Goal: Navigation & Orientation: Understand site structure

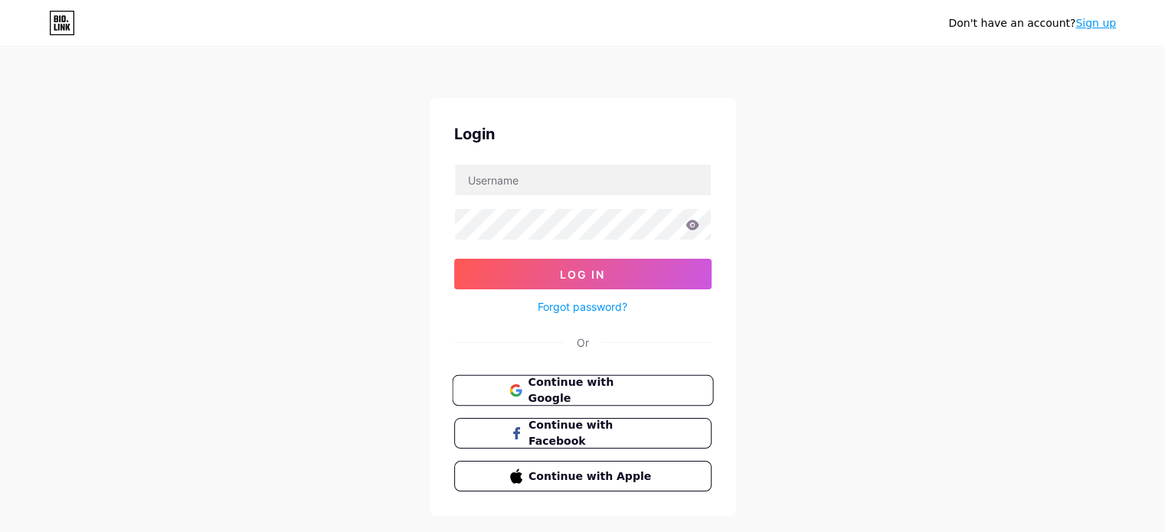
click at [666, 383] on button "Continue with Google" at bounding box center [582, 390] width 261 height 31
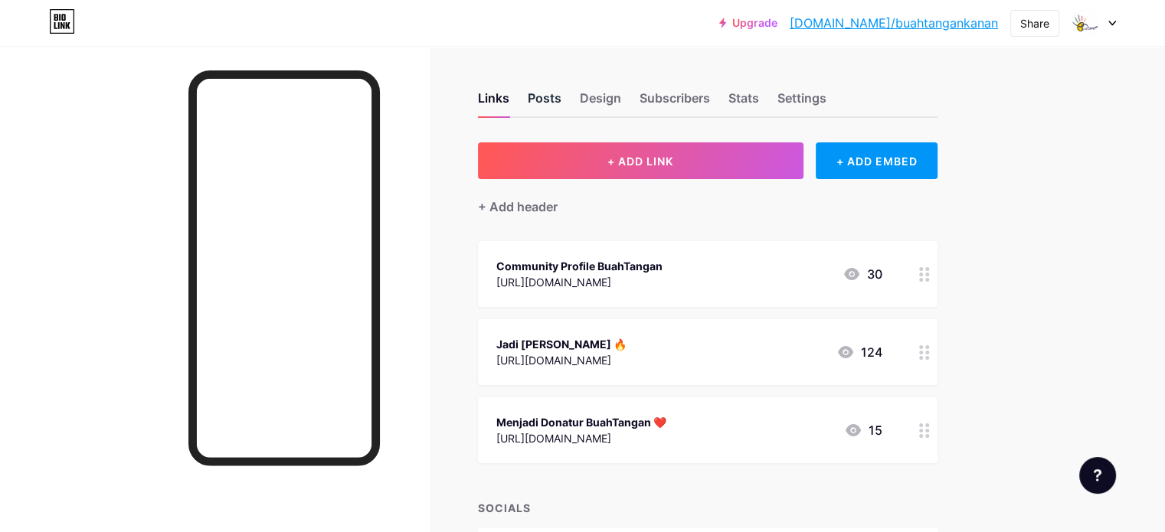
click at [562, 99] on div "Posts" at bounding box center [545, 103] width 34 height 28
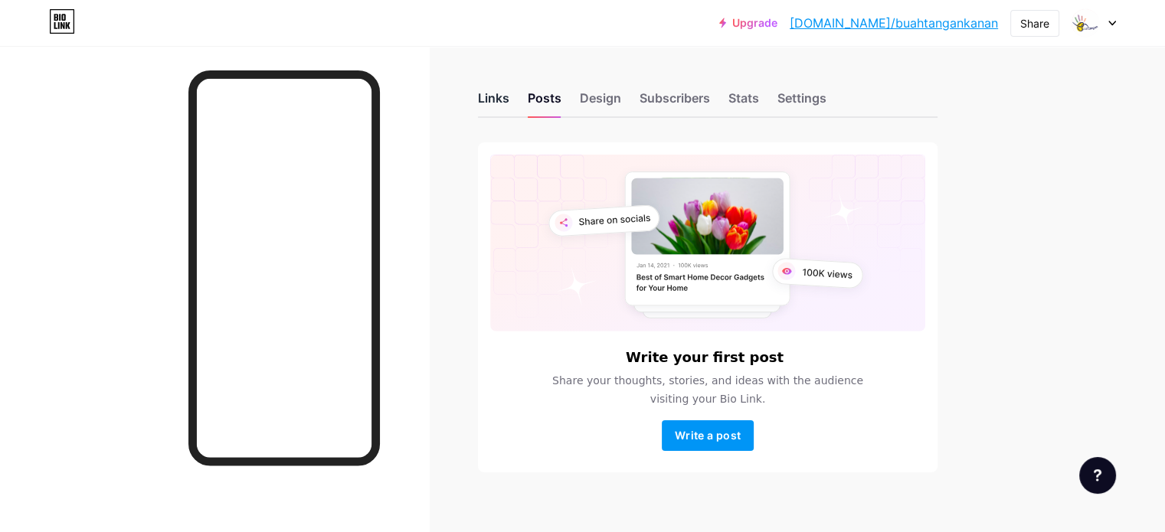
click at [509, 91] on div "Links" at bounding box center [493, 103] width 31 height 28
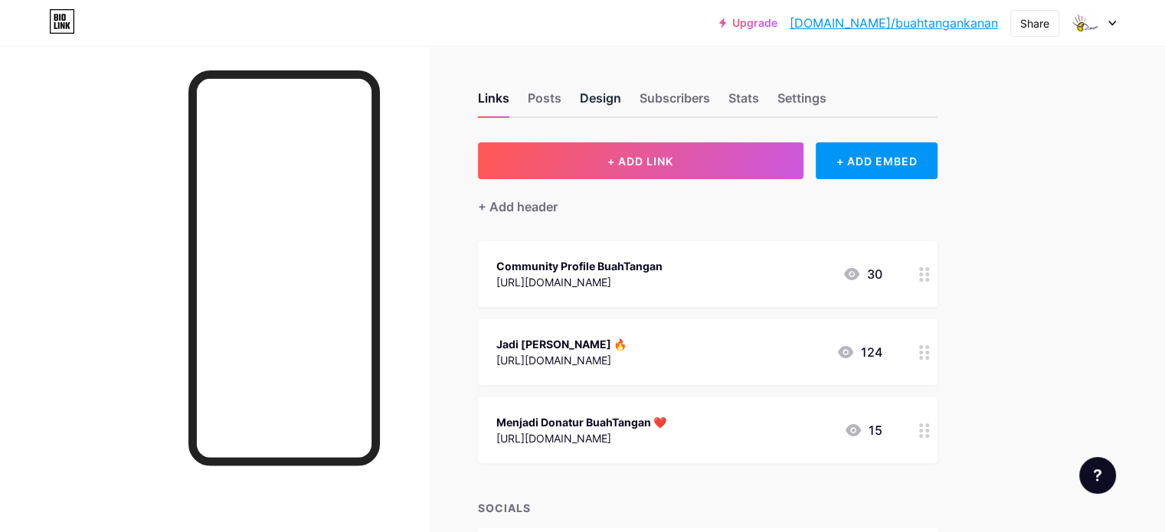
click at [621, 100] on div "Design" at bounding box center [600, 103] width 41 height 28
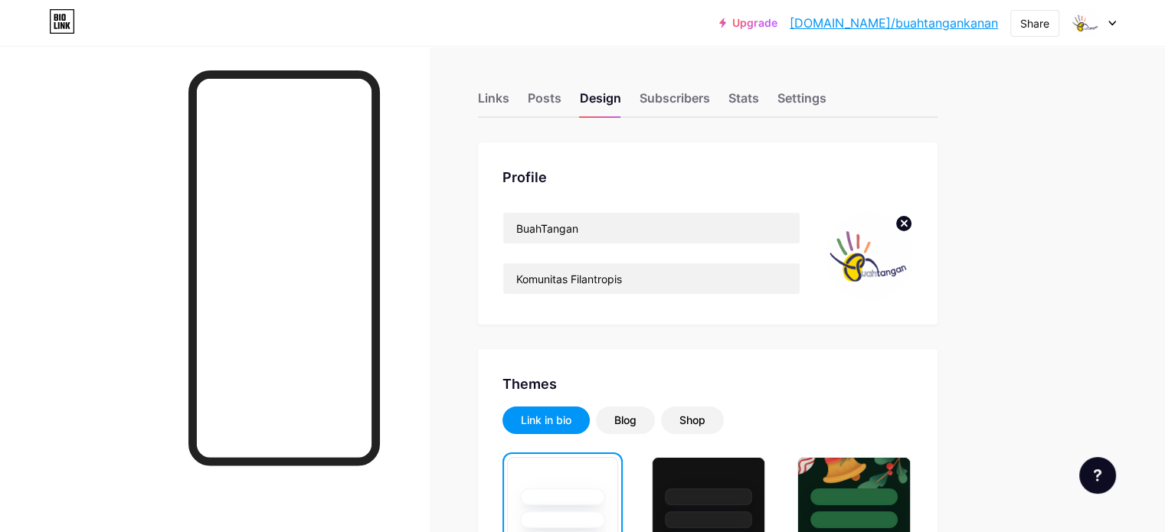
click at [789, 106] on div "Links Posts Design Subscribers Stats Settings" at bounding box center [708, 91] width 460 height 54
click at [710, 97] on div "Subscribers" at bounding box center [675, 103] width 70 height 28
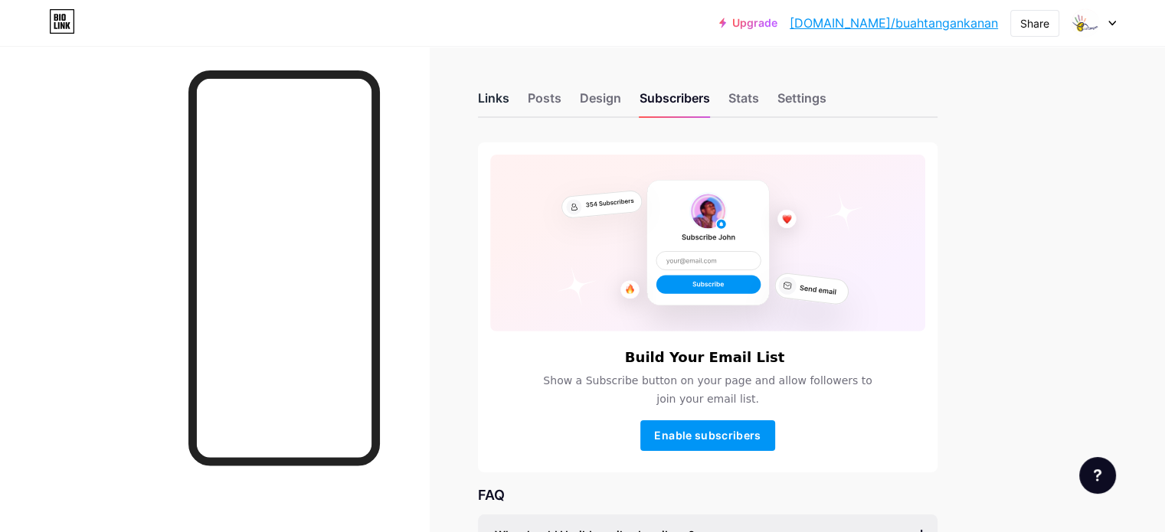
click at [509, 106] on div "Links" at bounding box center [493, 103] width 31 height 28
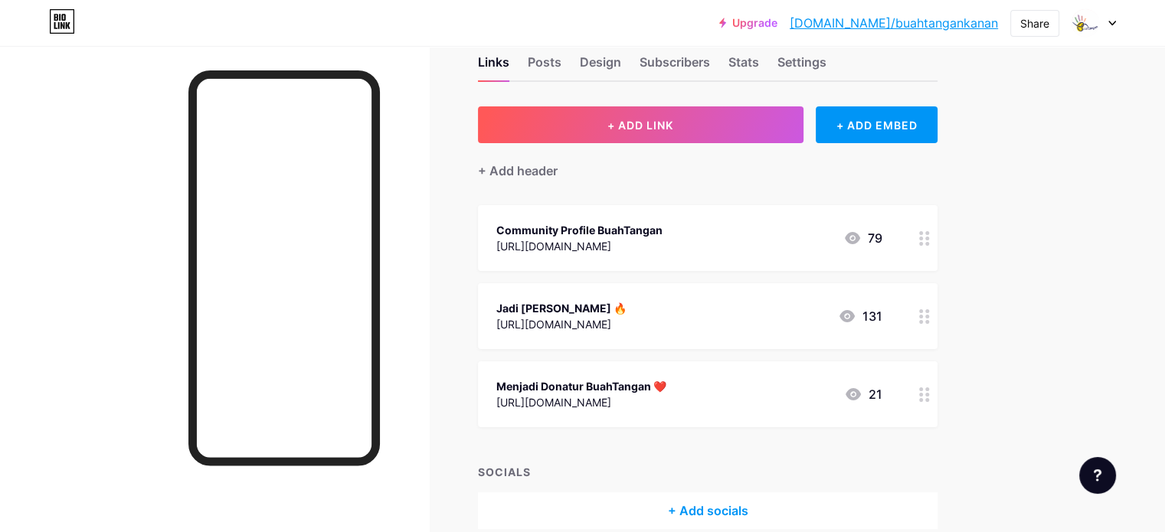
scroll to position [40, 0]
